Goal: Task Accomplishment & Management: Manage account settings

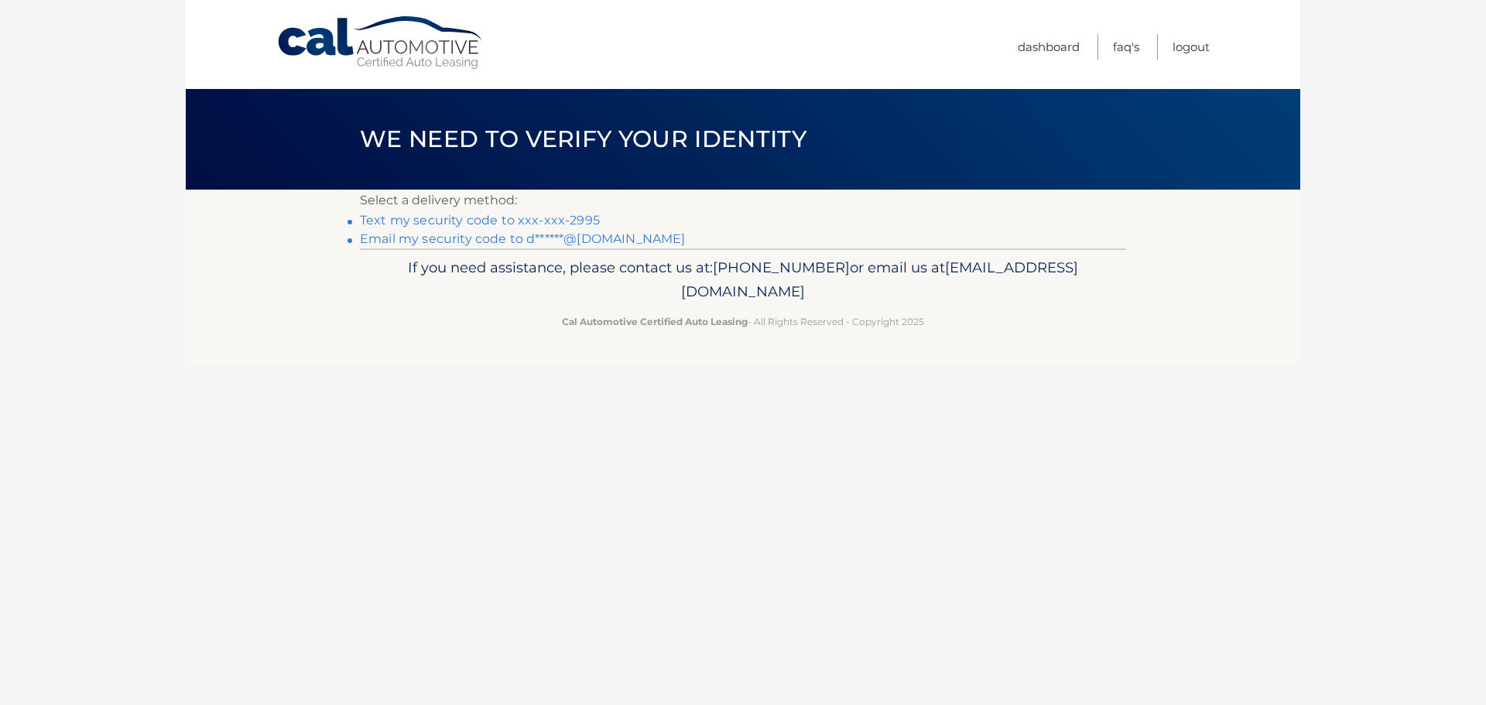
drag, startPoint x: 537, startPoint y: 219, endPoint x: 547, endPoint y: 220, distance: 10.1
click at [537, 219] on link "Text my security code to xxx-xxx-2995" at bounding box center [480, 220] width 240 height 15
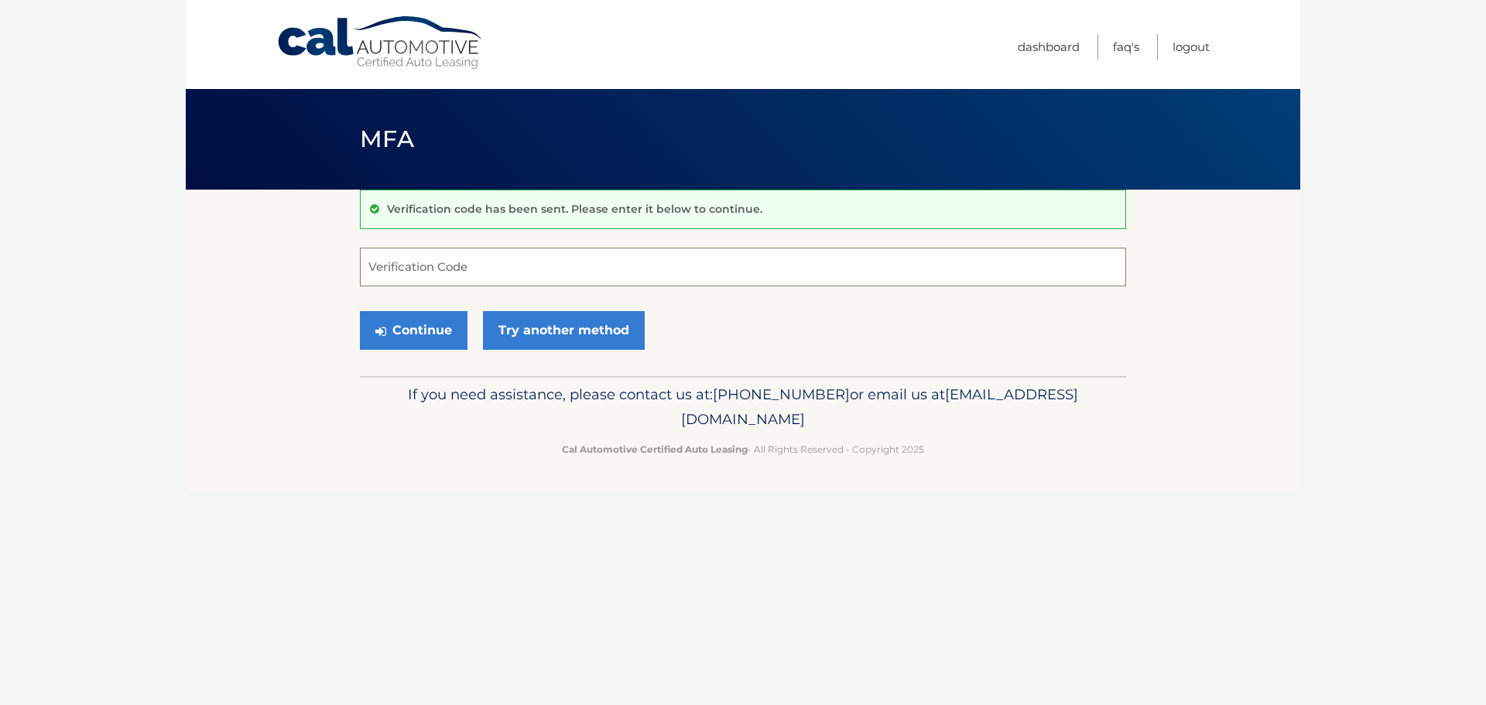
click at [489, 266] on input "Verification Code" at bounding box center [743, 267] width 766 height 39
type input "319908"
click at [389, 318] on button "Continue" at bounding box center [414, 330] width 108 height 39
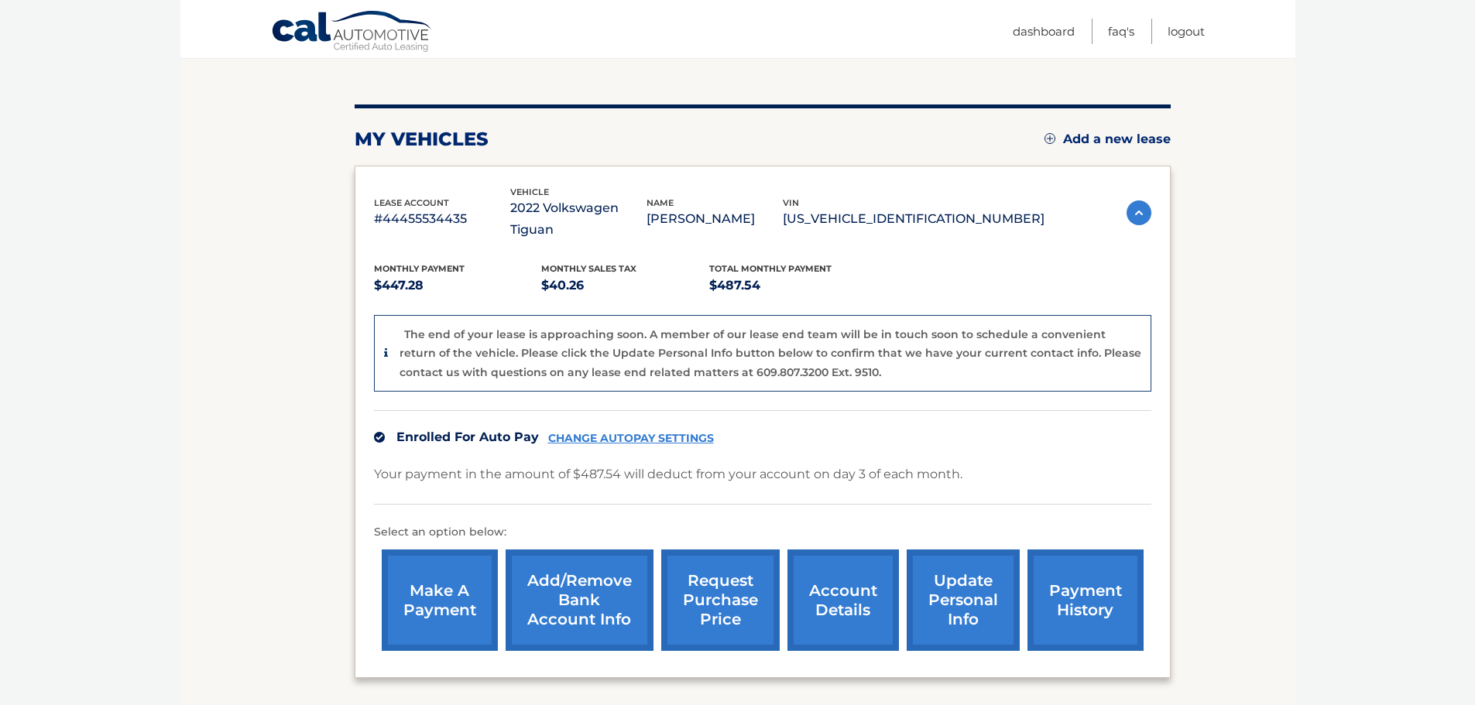
scroll to position [232, 0]
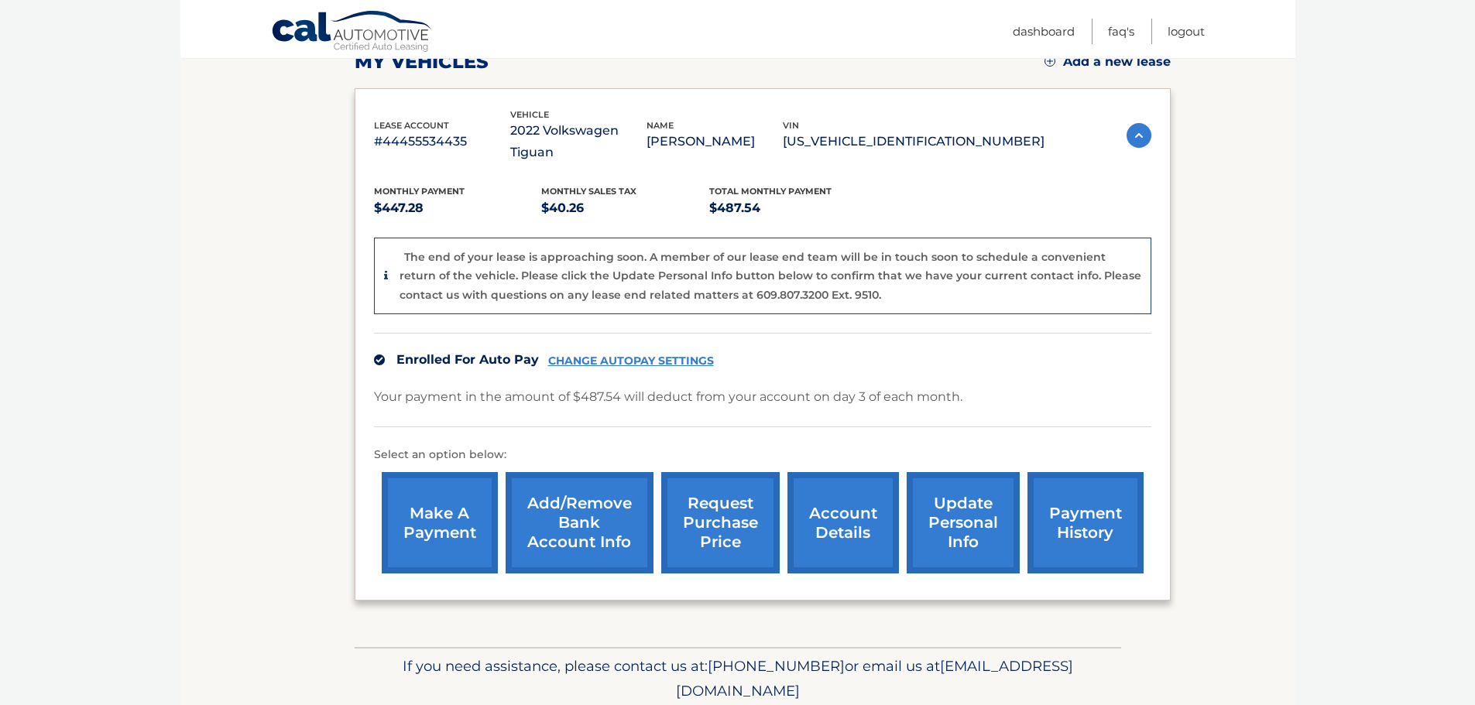
click at [821, 528] on link "account details" at bounding box center [842, 522] width 111 height 101
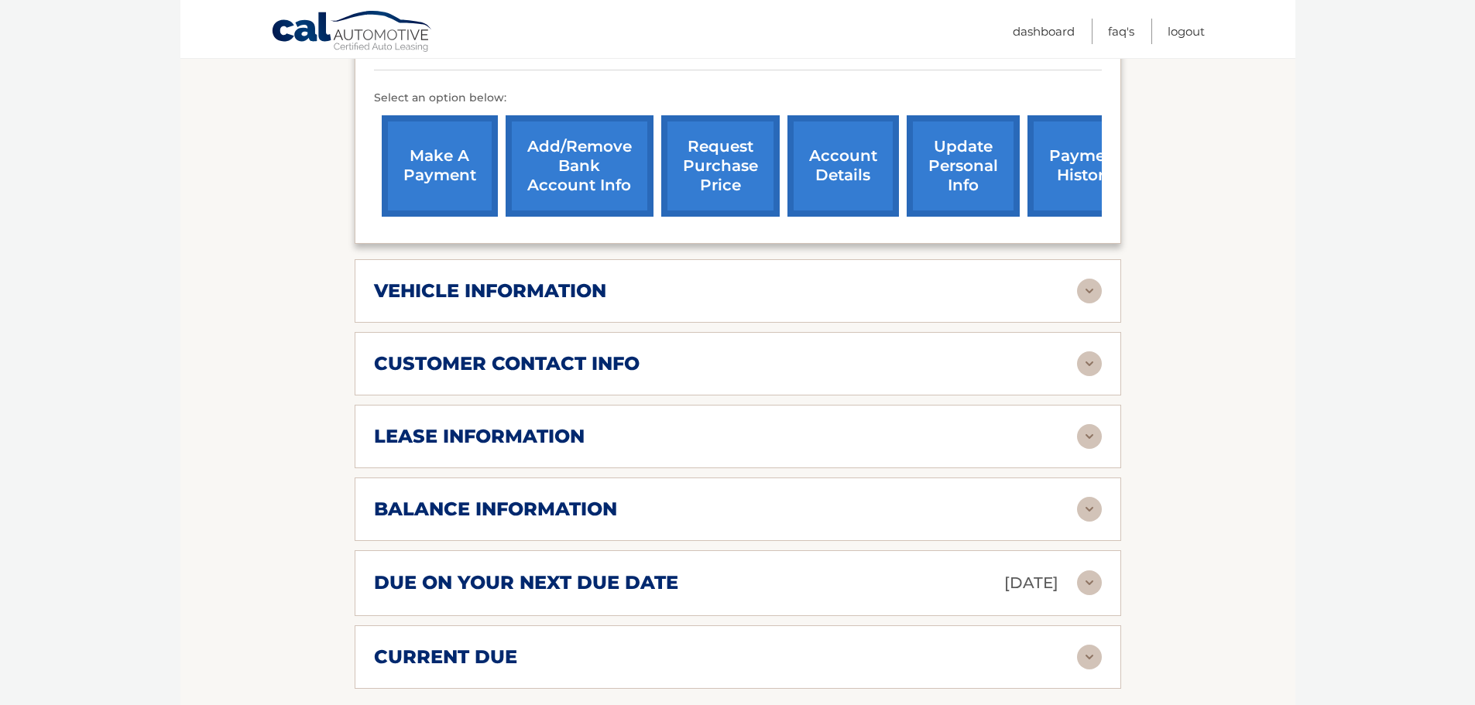
scroll to position [542, 0]
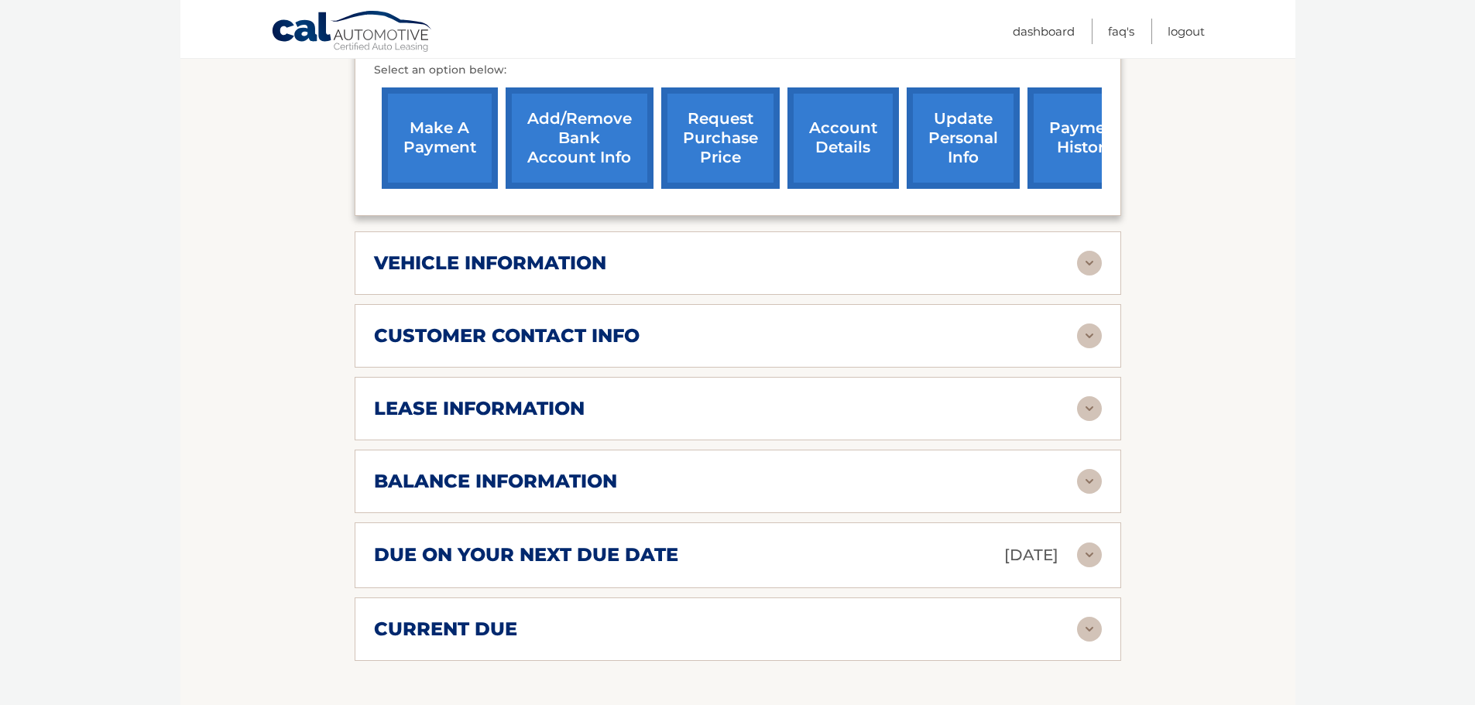
click at [1089, 477] on img at bounding box center [1089, 481] width 25 height 25
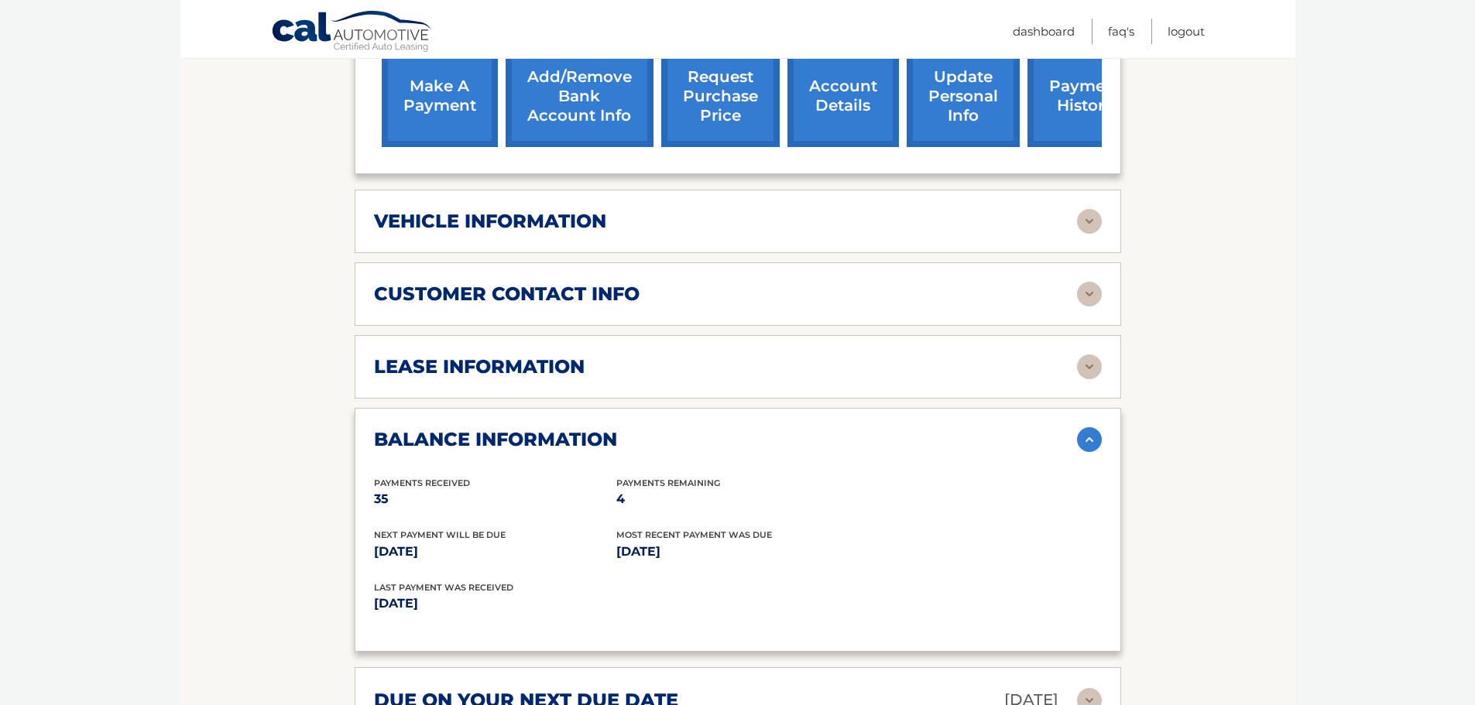
scroll to position [619, 0]
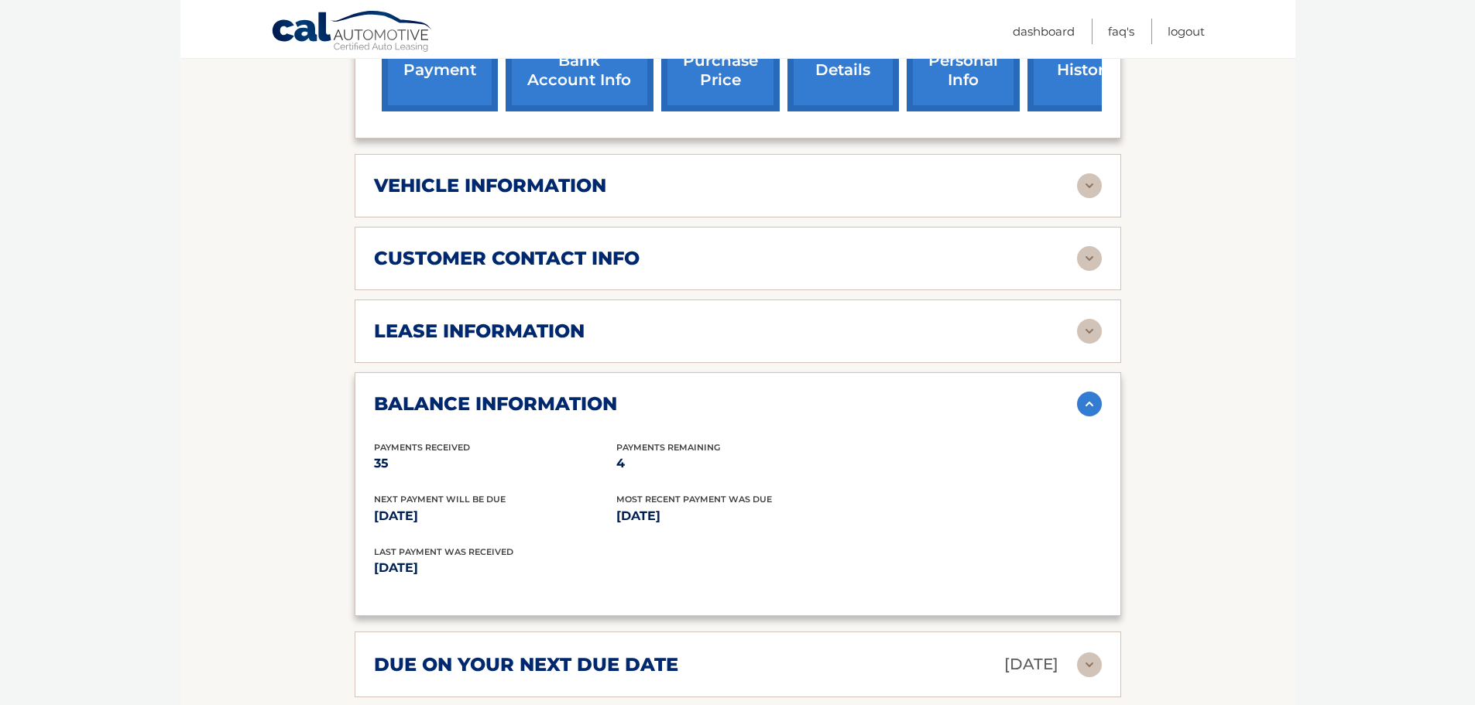
click at [1088, 338] on img at bounding box center [1089, 331] width 25 height 25
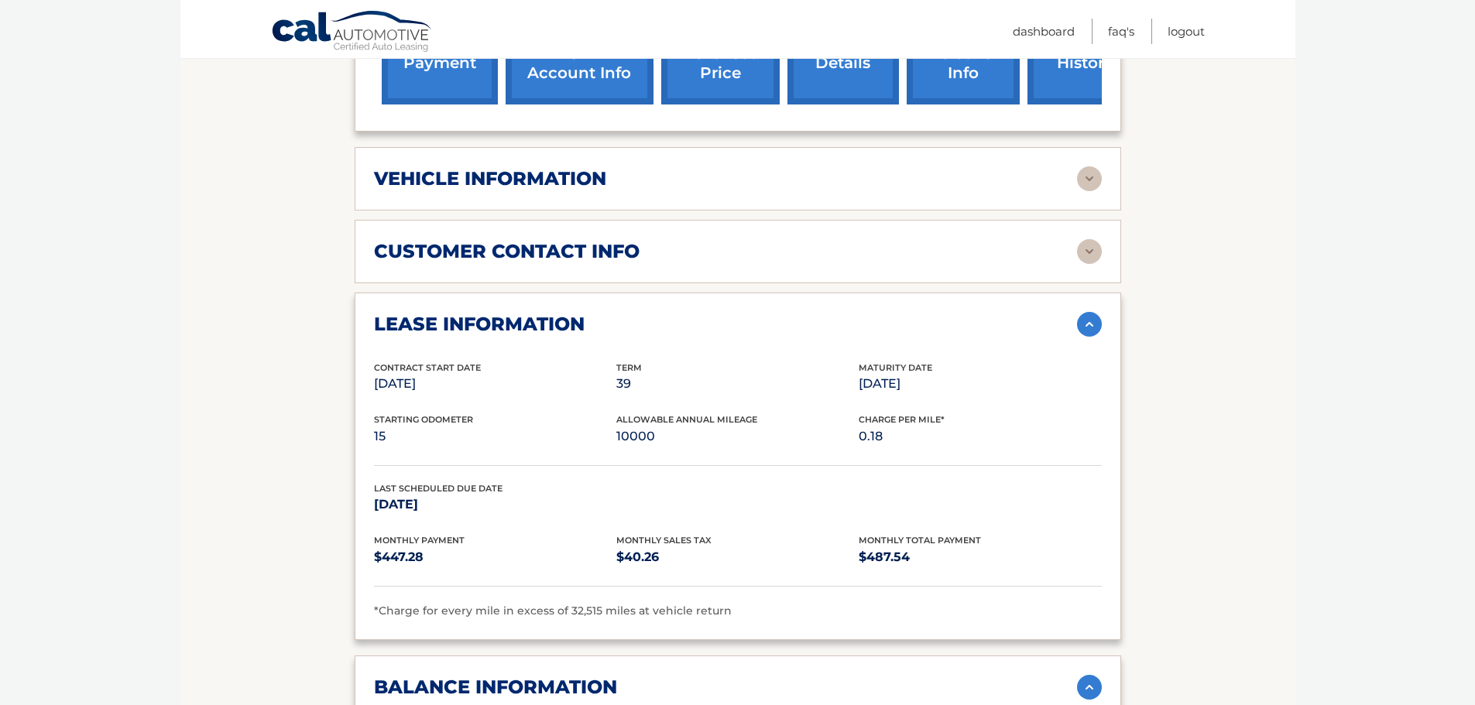
scroll to position [574, 0]
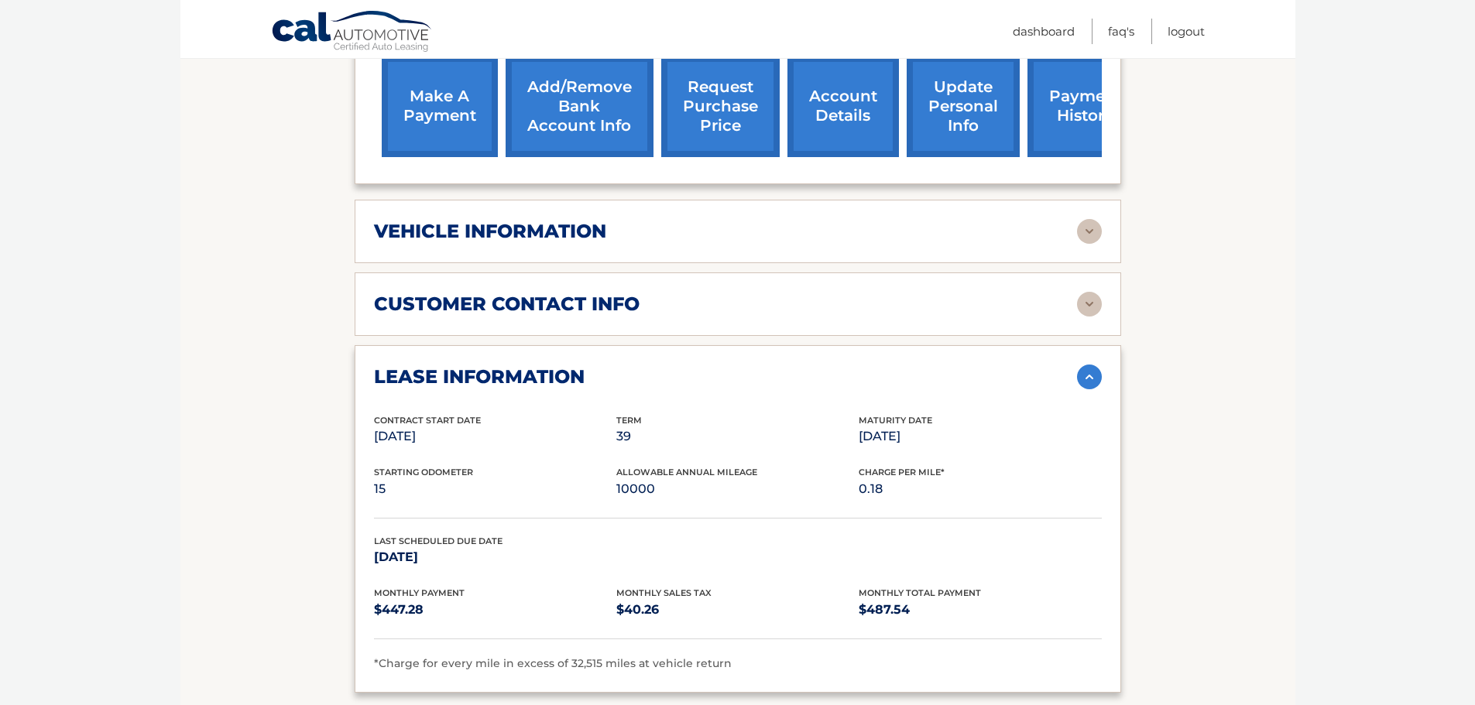
click at [1080, 228] on img at bounding box center [1089, 231] width 25 height 25
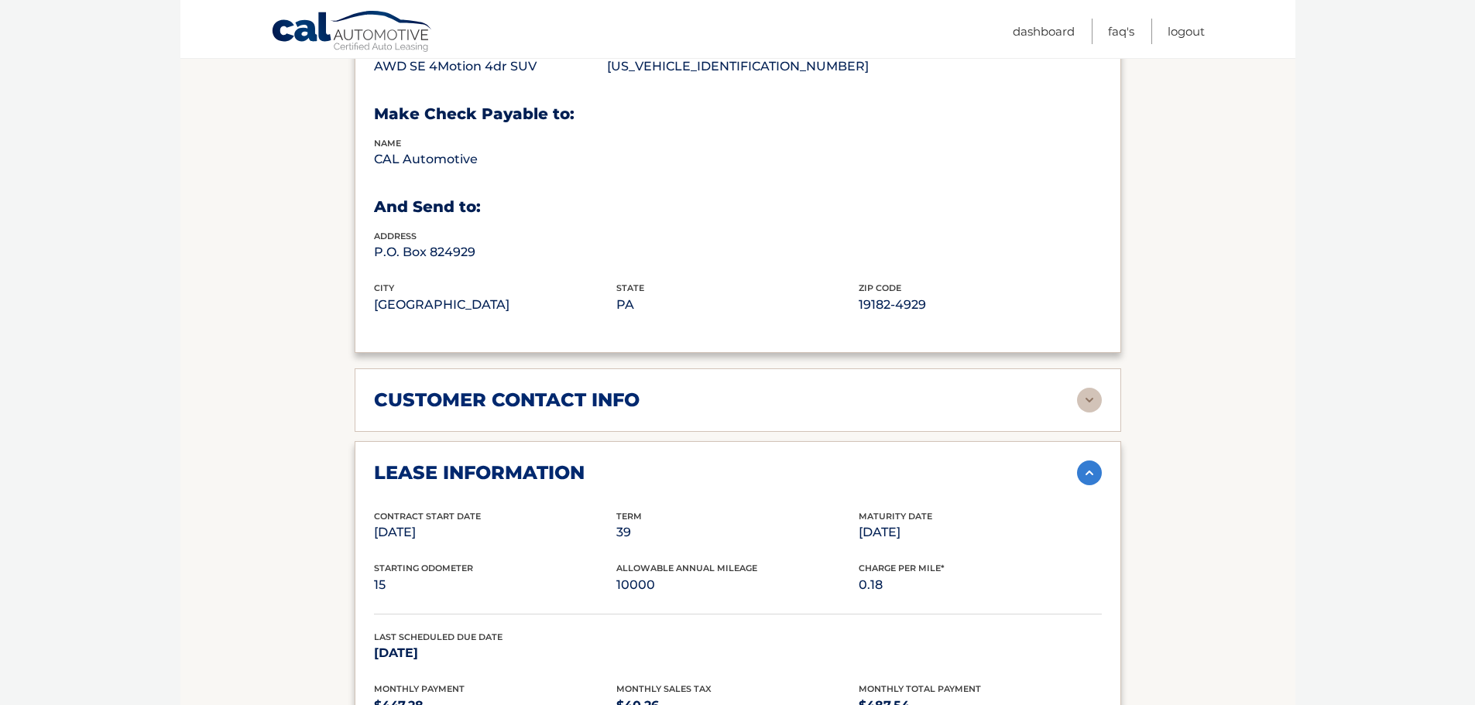
scroll to position [852, 0]
click at [1082, 397] on img at bounding box center [1089, 399] width 25 height 25
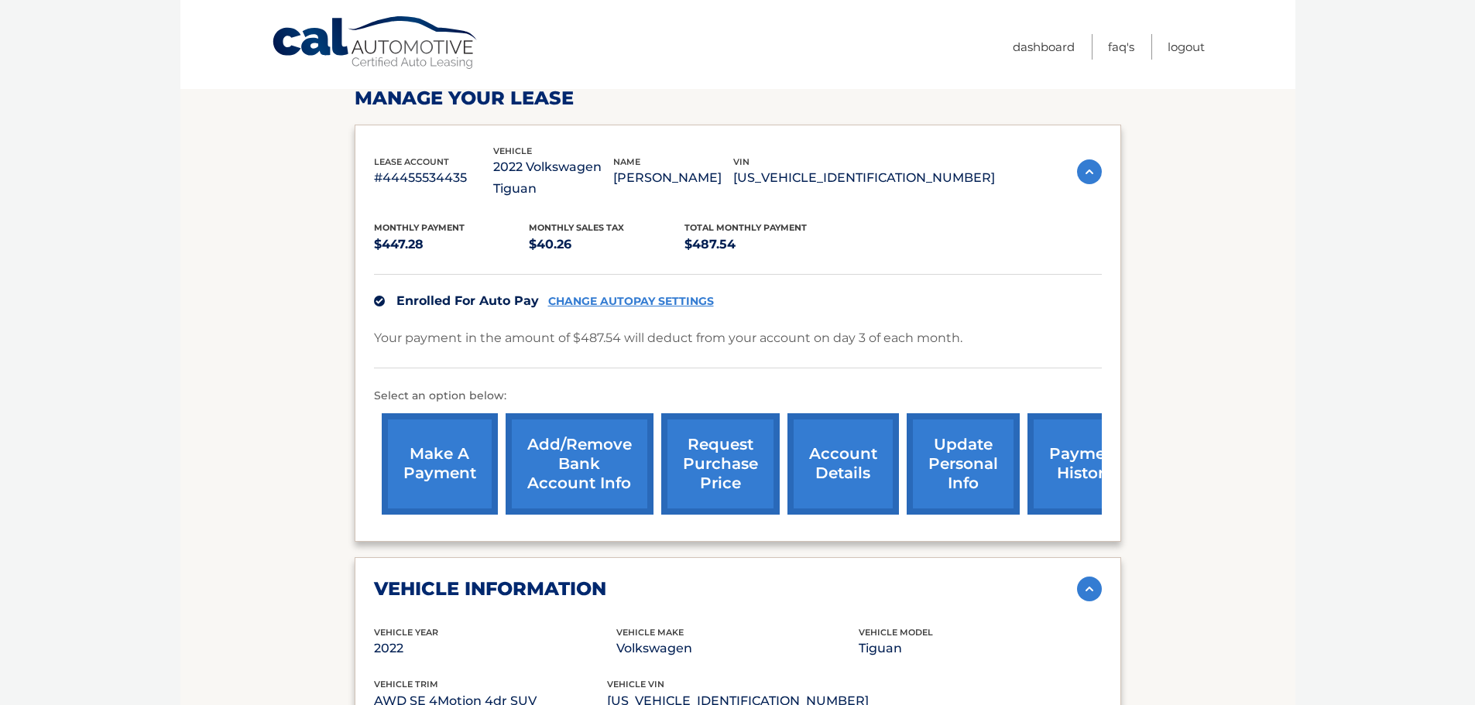
scroll to position [13, 0]
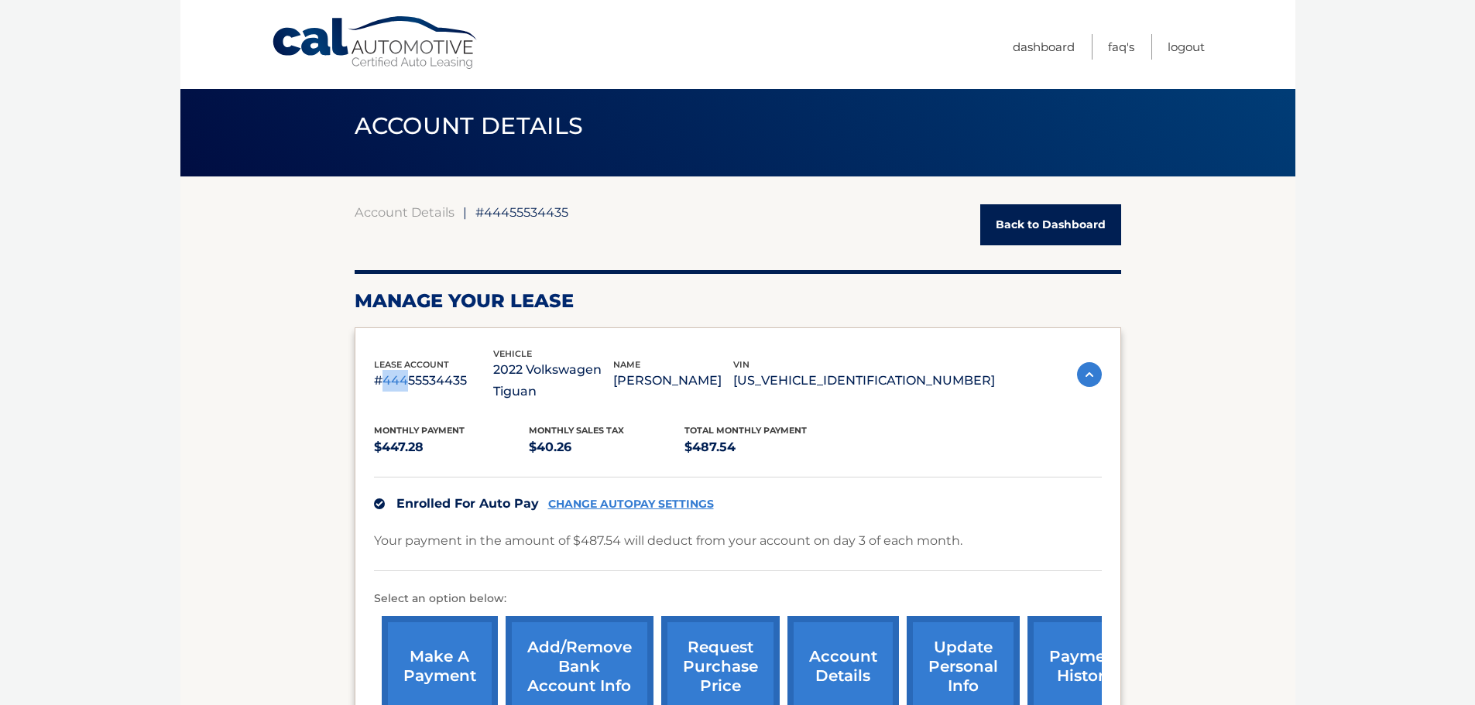
drag, startPoint x: 381, startPoint y: 382, endPoint x: 409, endPoint y: 383, distance: 27.9
click at [409, 383] on p "#44455534435" at bounding box center [434, 381] width 120 height 22
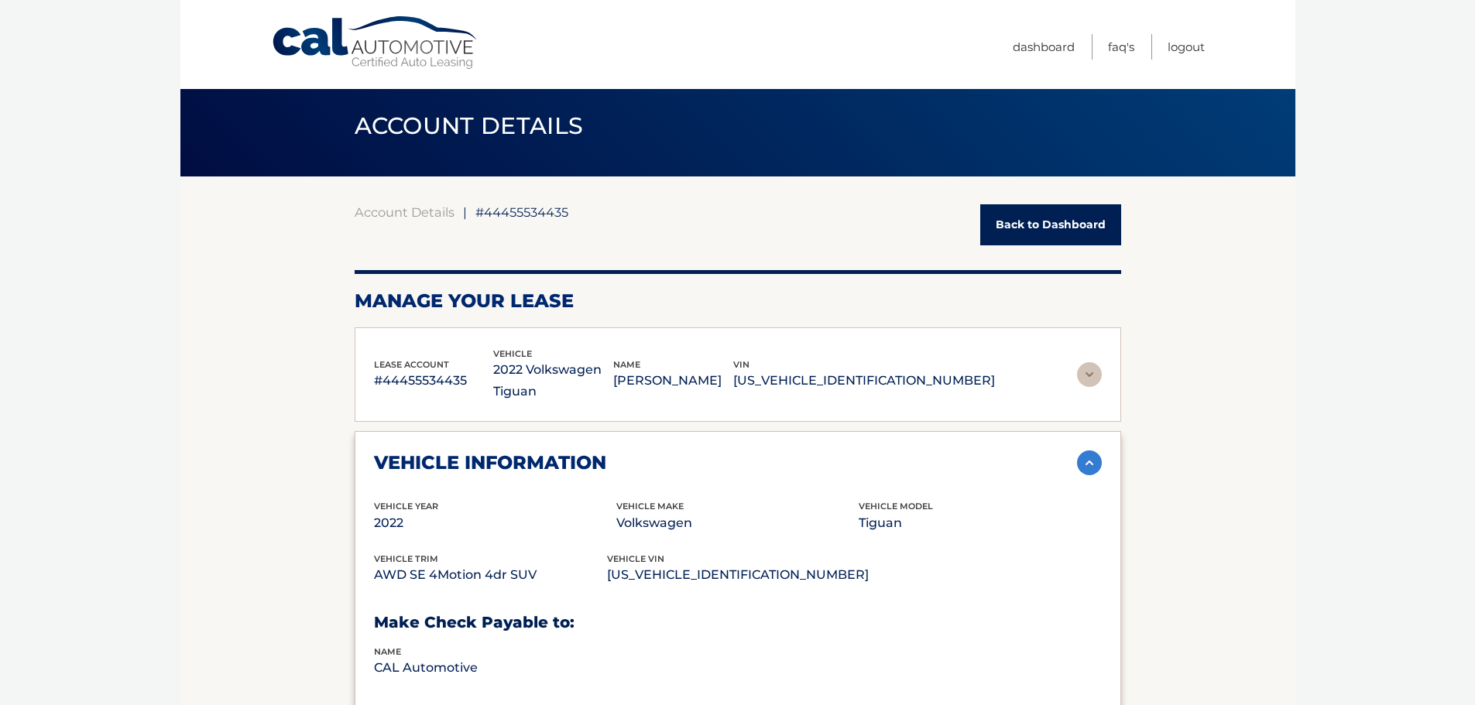
click at [1085, 375] on img at bounding box center [1089, 374] width 25 height 25
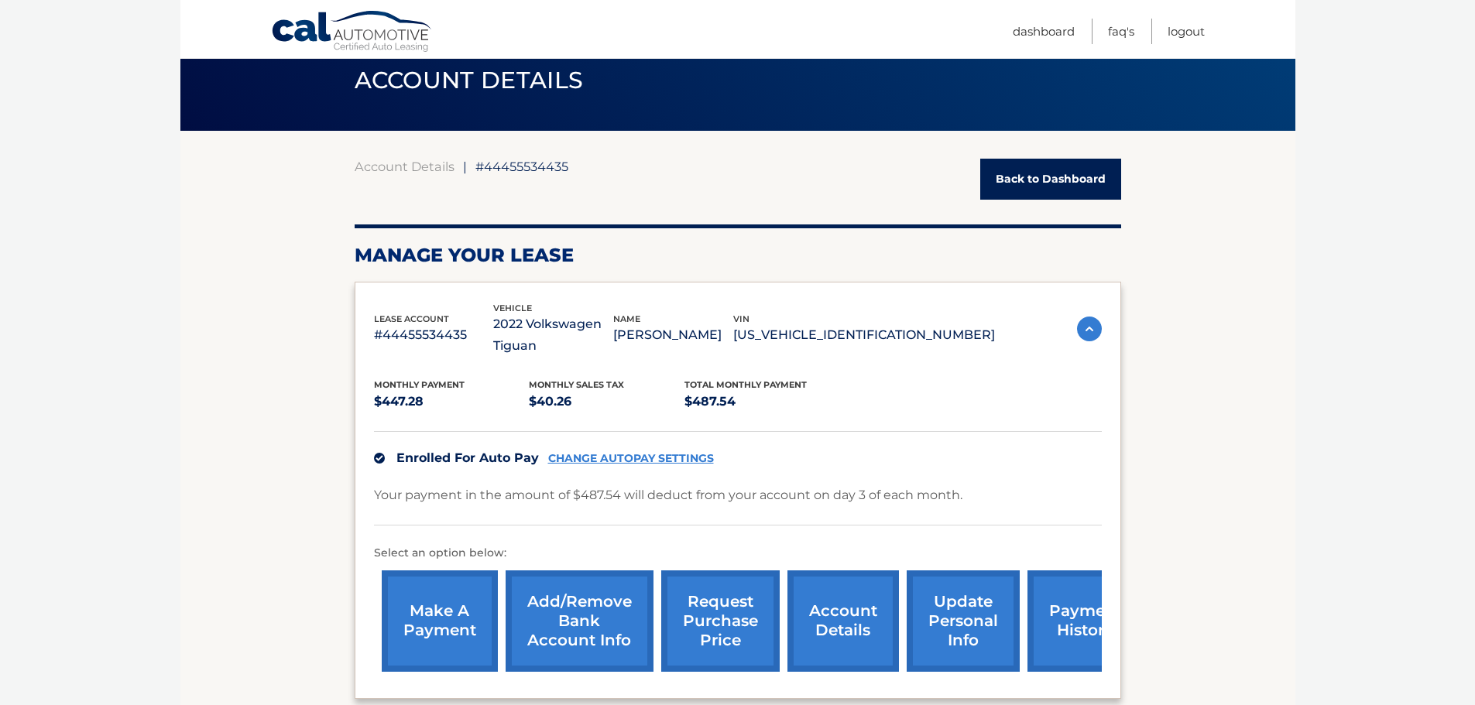
scroll to position [0, 0]
